Goal: Information Seeking & Learning: Learn about a topic

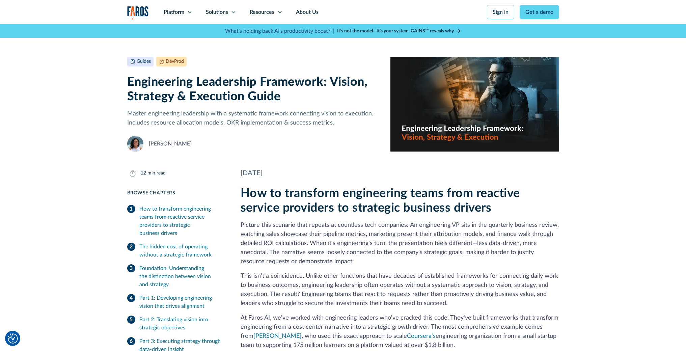
click at [131, 15] on img "home" at bounding box center [138, 13] width 22 height 14
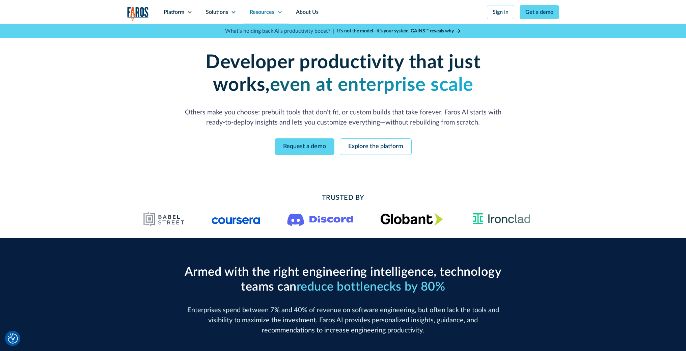
click at [279, 12] on icon at bounding box center [280, 12] width 4 height 2
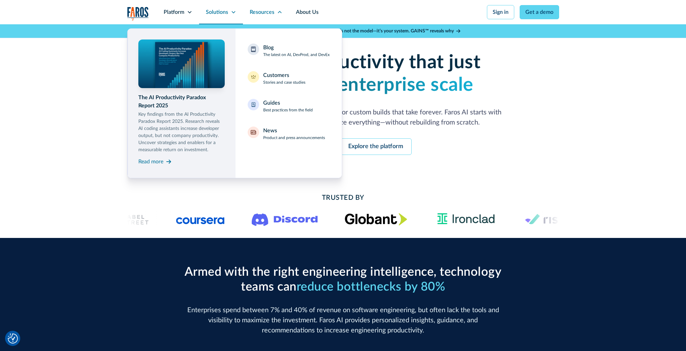
click at [234, 11] on icon at bounding box center [233, 11] width 5 height 5
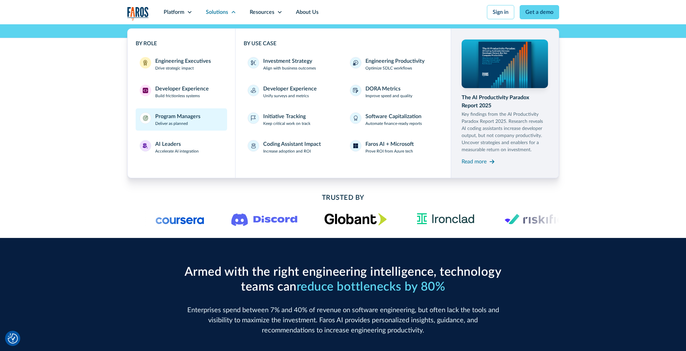
click at [198, 117] on div "Program Managers" at bounding box center [177, 116] width 45 height 8
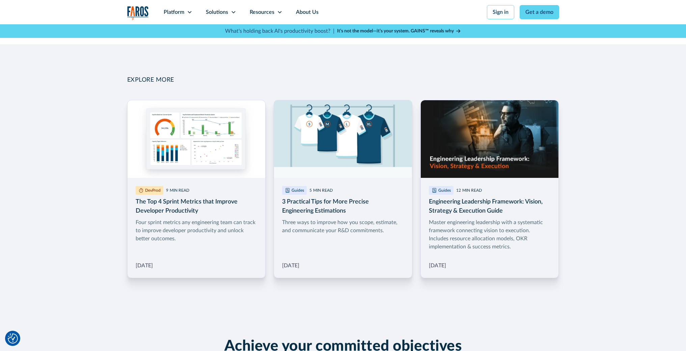
scroll to position [994, 0]
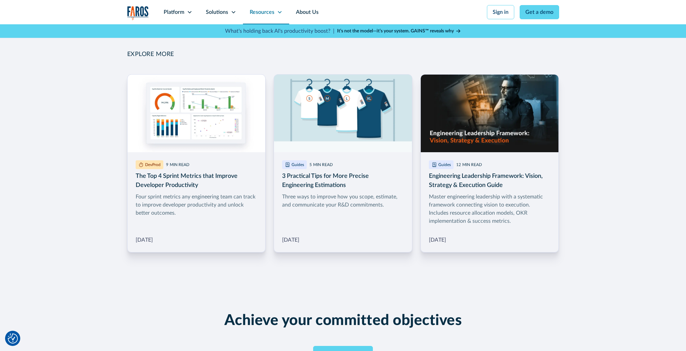
click at [279, 13] on icon at bounding box center [279, 11] width 5 height 5
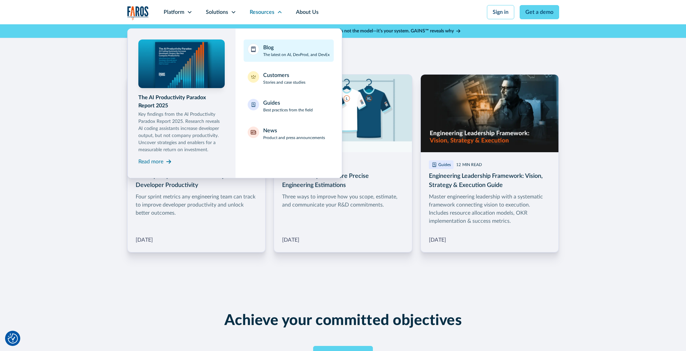
click at [277, 50] on div "Blog The latest on AI, DevProd, and DevEx" at bounding box center [296, 51] width 66 height 14
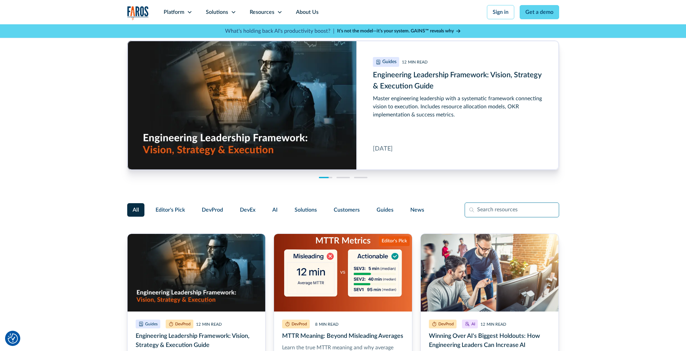
click at [487, 211] on input "Filter Form" at bounding box center [511, 209] width 94 height 15
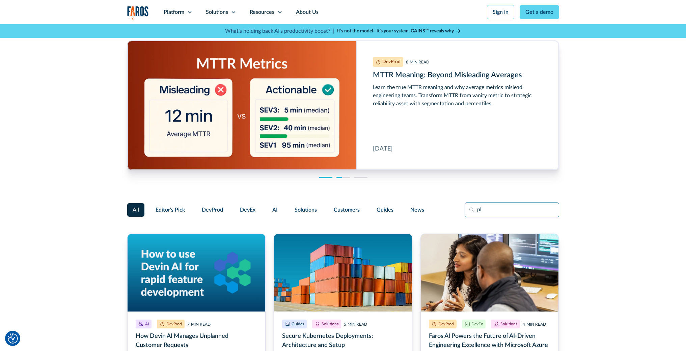
type input "p"
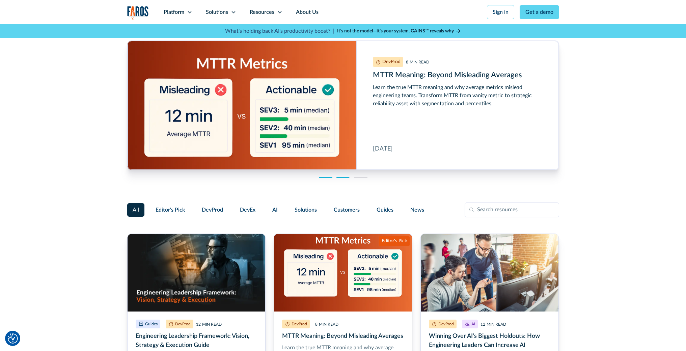
click at [69, 134] on div "Guides 12 MIN READ Engineering Leadership Framework: Vision, Strategy & Executi…" at bounding box center [343, 105] width 686 height 162
